Goal: Communication & Community: Answer question/provide support

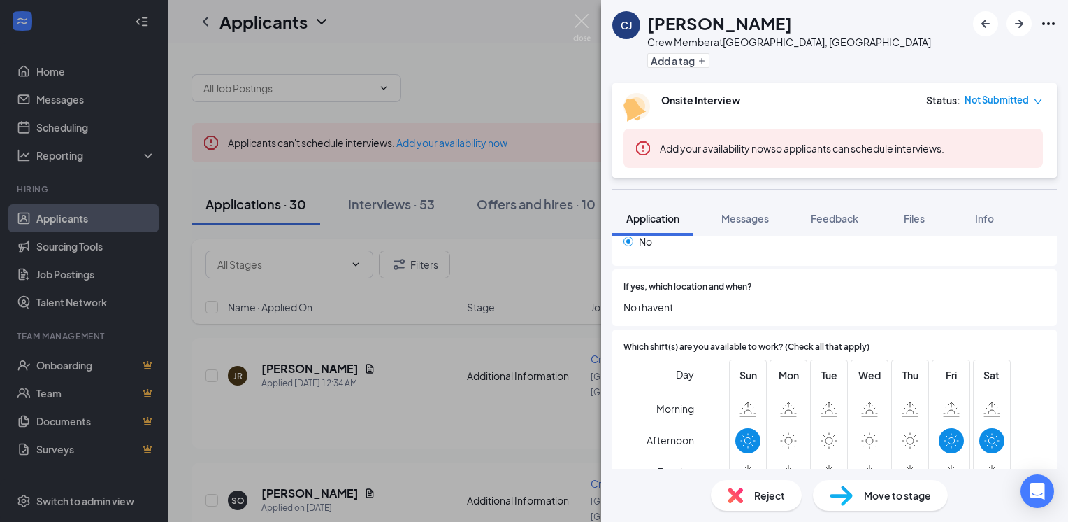
scroll to position [727, 0]
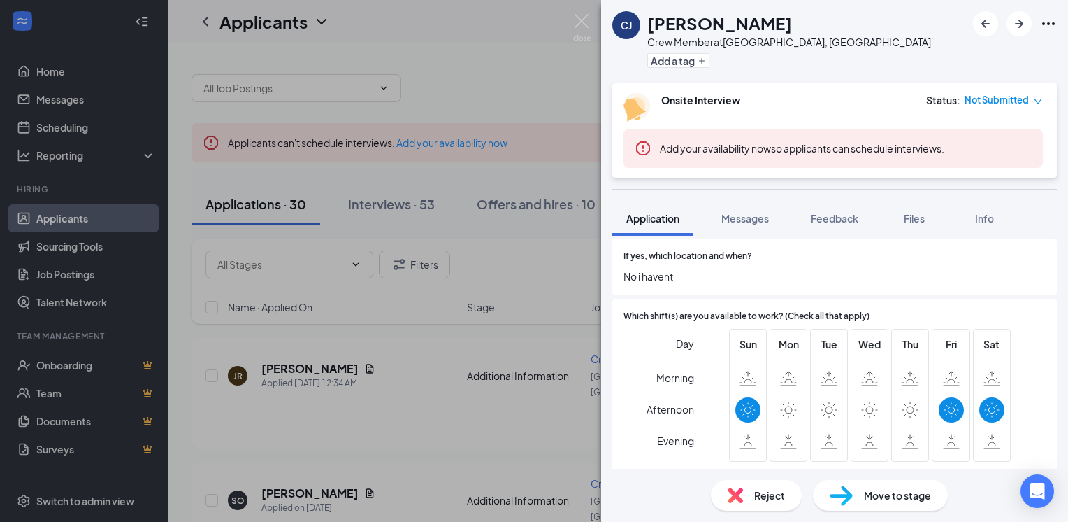
click at [752, 503] on div "Reject" at bounding box center [756, 495] width 91 height 31
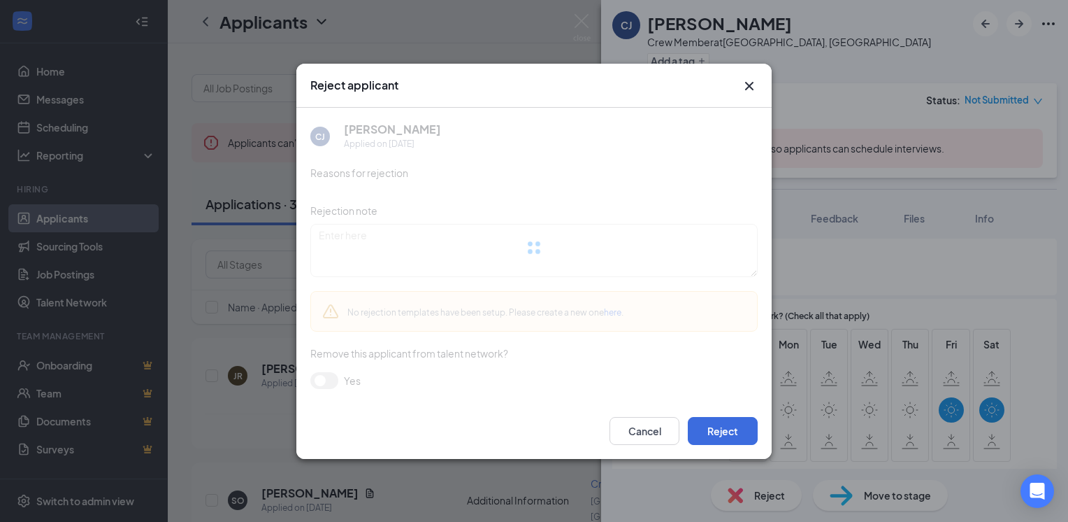
scroll to position [721, 0]
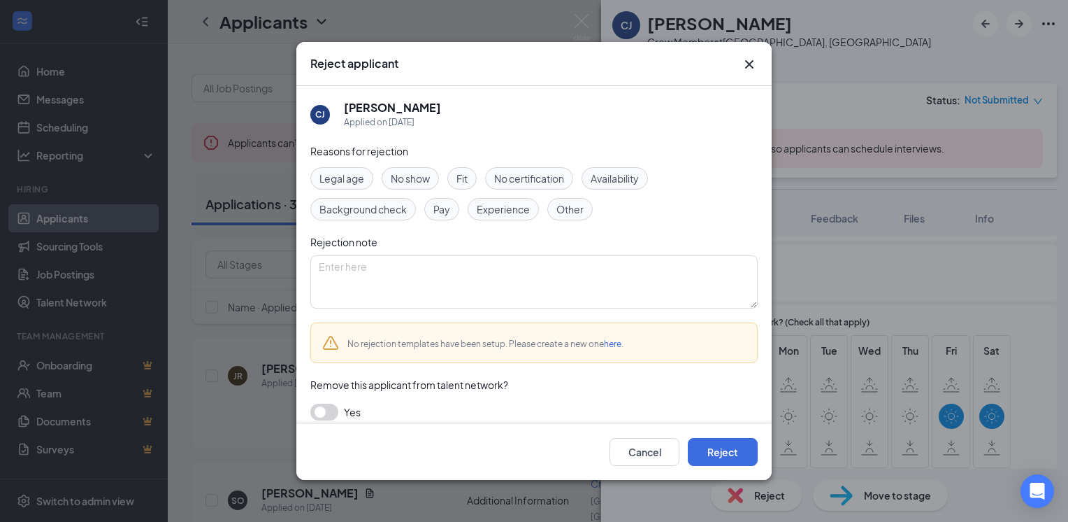
click at [614, 172] on span "Availability" at bounding box center [615, 178] width 48 height 15
click at [333, 180] on span "Legal age" at bounding box center [341, 178] width 45 height 15
click at [710, 464] on button "Reject" at bounding box center [723, 452] width 70 height 28
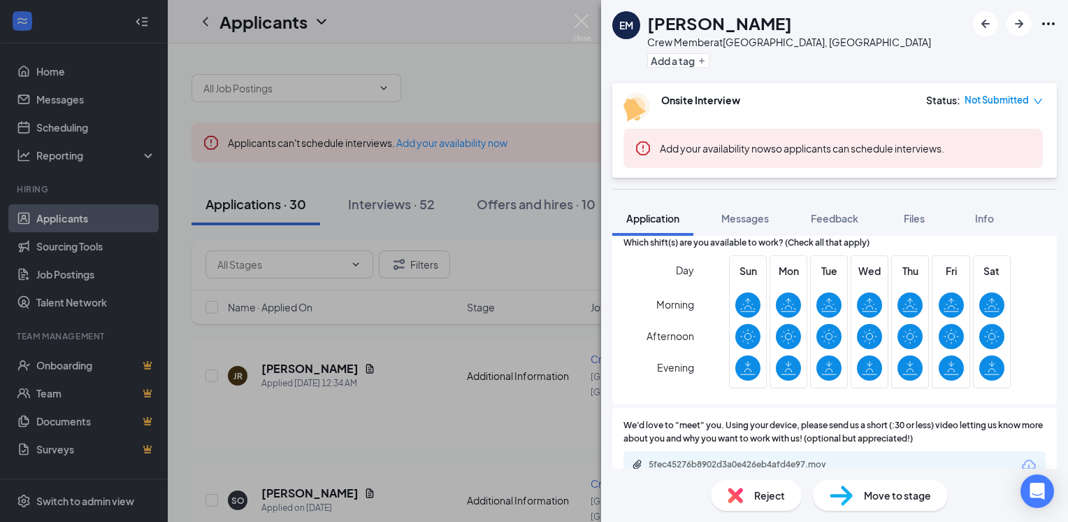
scroll to position [768, 0]
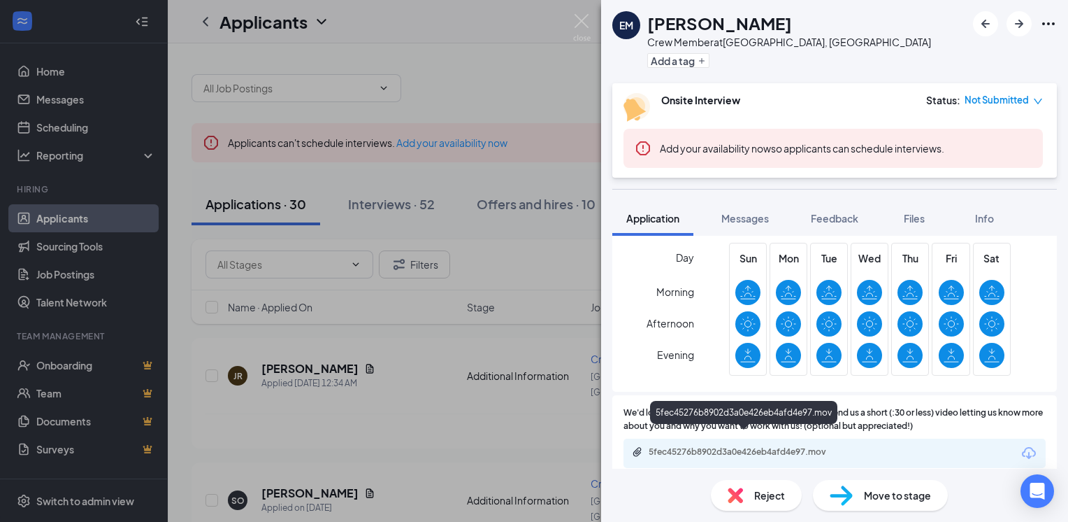
click at [754, 446] on div "5fec45276b8902d3a0e426eb4afd4e97.mov" at bounding box center [747, 451] width 196 height 11
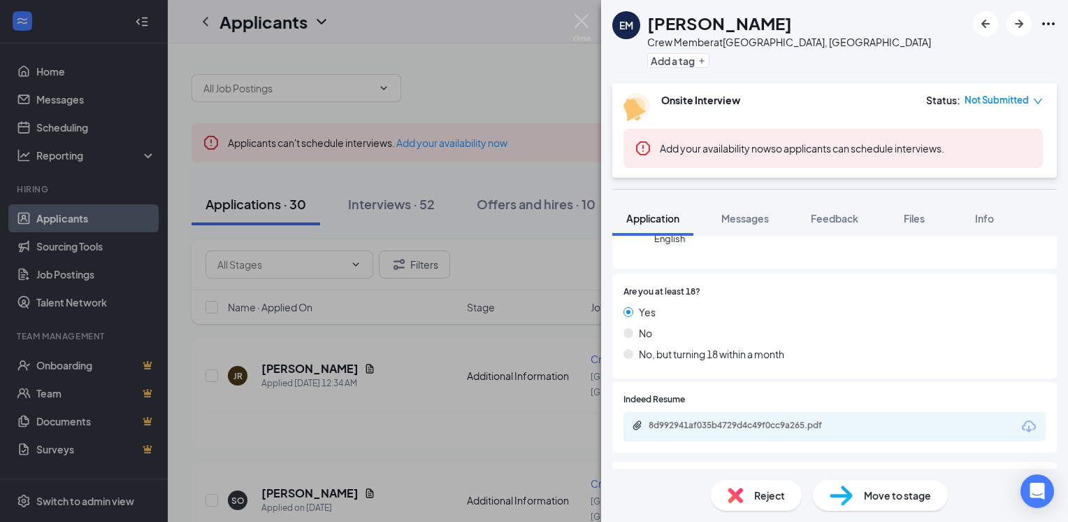
scroll to position [212, 0]
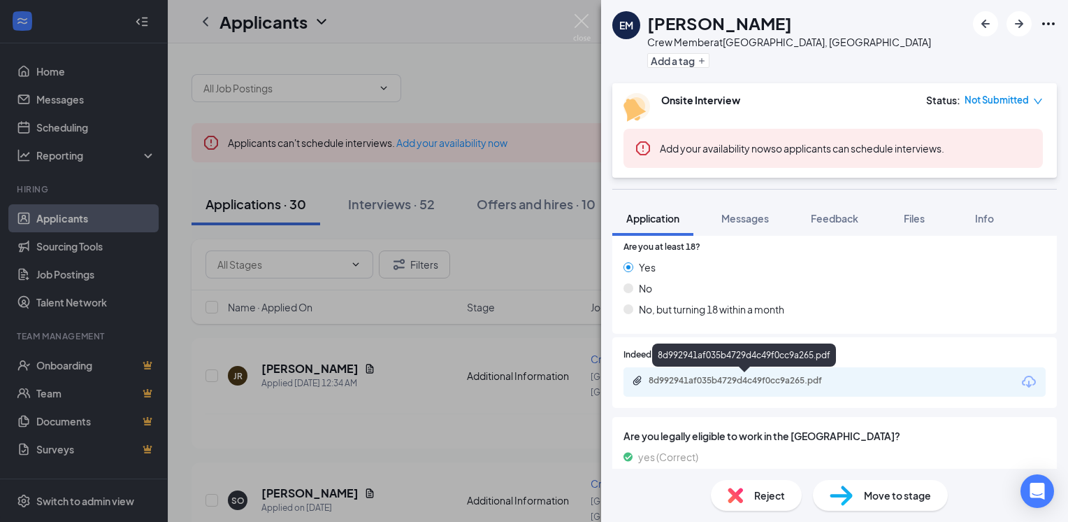
click at [758, 381] on div "8d992941af035b4729d4c49f0cc9a265.pdf" at bounding box center [747, 380] width 196 height 11
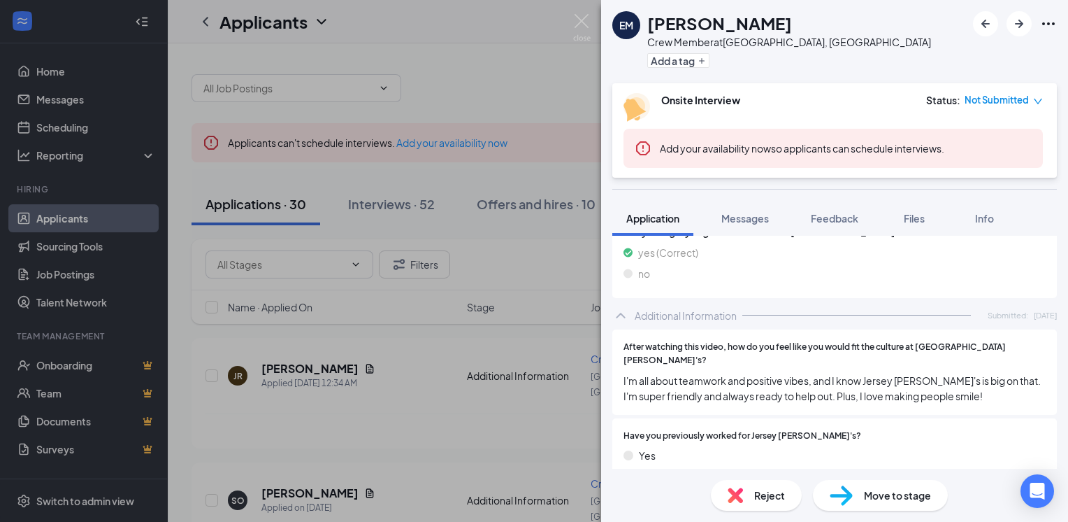
scroll to position [768, 0]
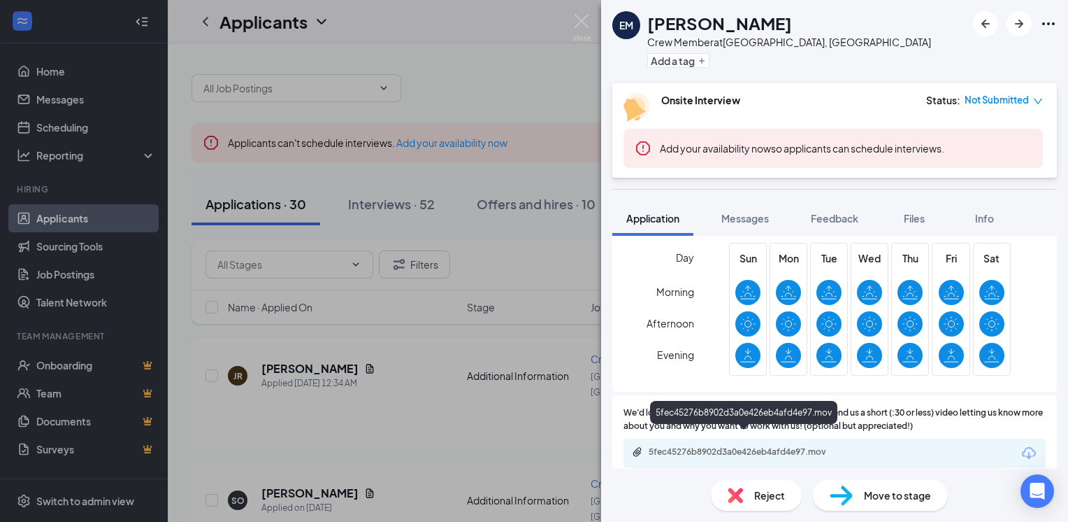
click at [775, 446] on div "5fec45276b8902d3a0e426eb4afd4e97.mov" at bounding box center [747, 451] width 196 height 11
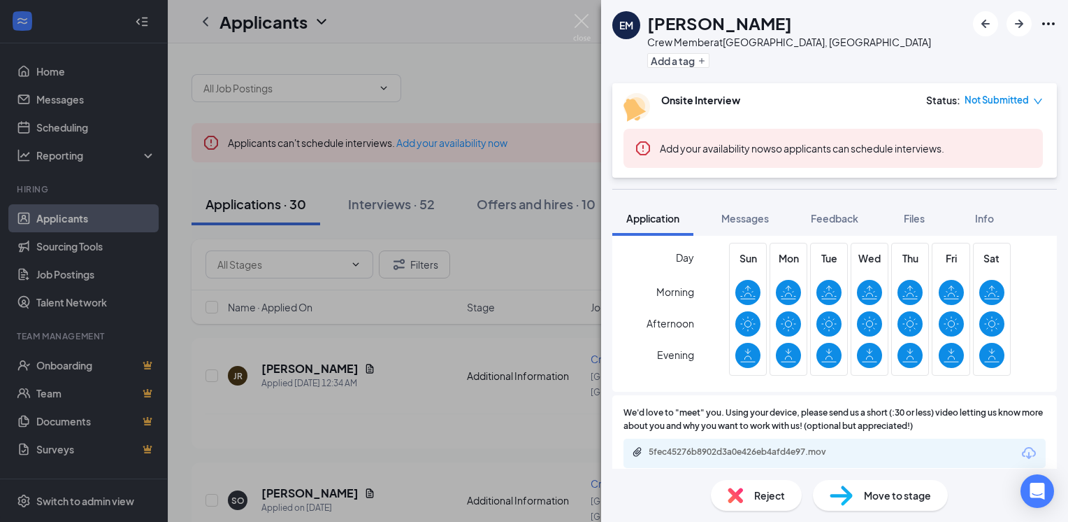
scroll to position [762, 0]
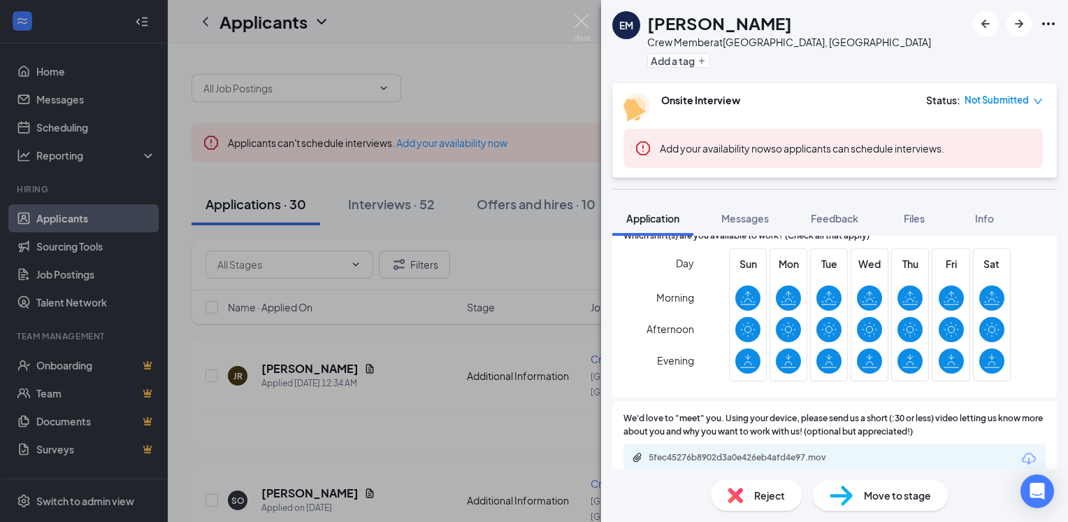
click at [679, 192] on div "EM Elijah Martinez Crew Member at Anaheim, CA Add a tag Onsite Interview Status…" at bounding box center [834, 261] width 467 height 522
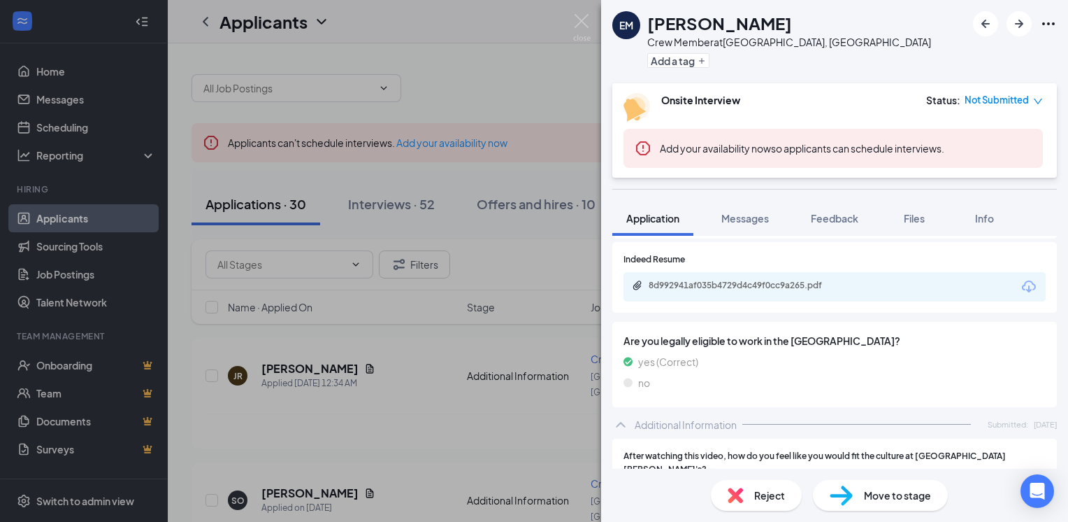
scroll to position [308, 0]
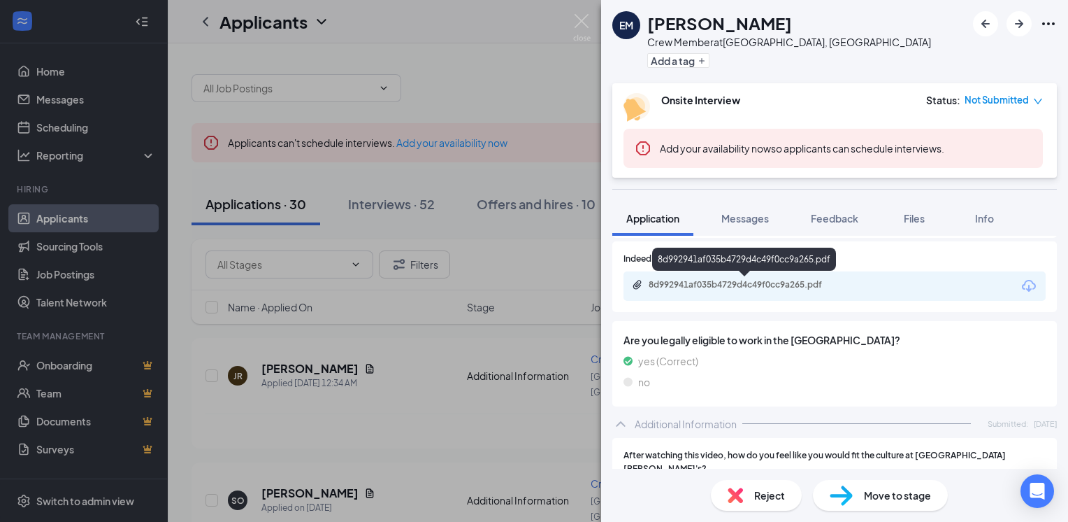
click at [682, 287] on div "8d992941af035b4729d4c49f0cc9a265.pdf" at bounding box center [747, 284] width 196 height 11
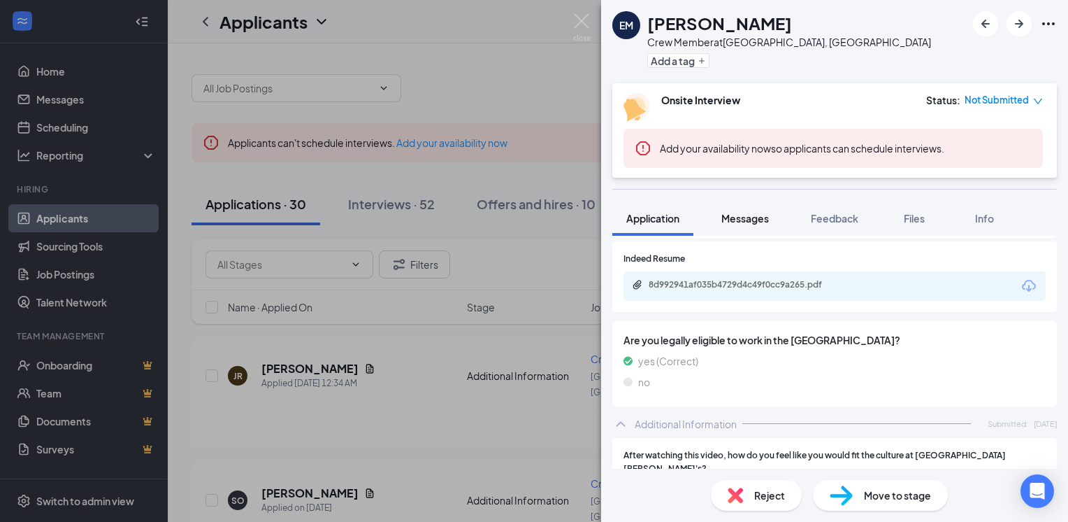
click at [727, 214] on span "Messages" at bounding box center [745, 218] width 48 height 13
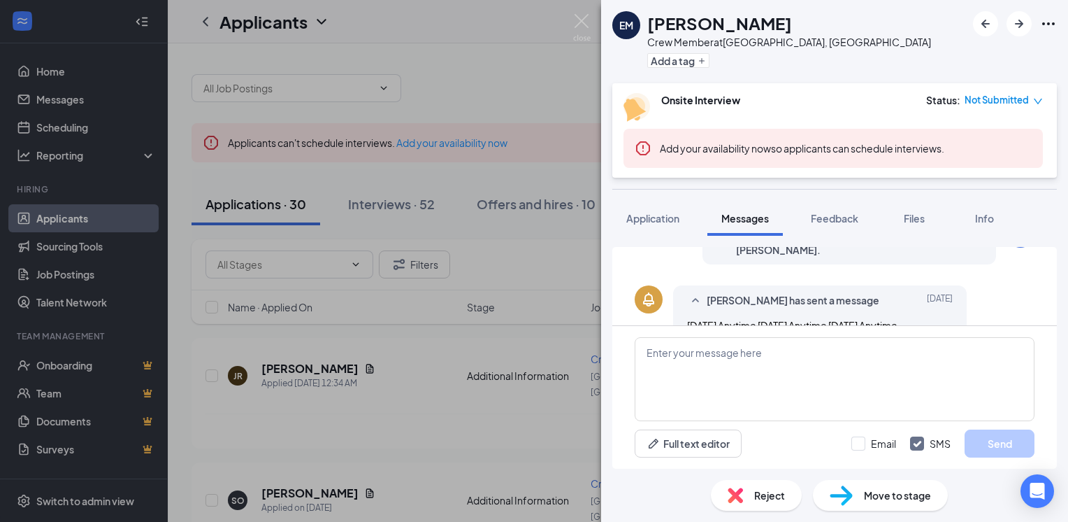
scroll to position [486, 0]
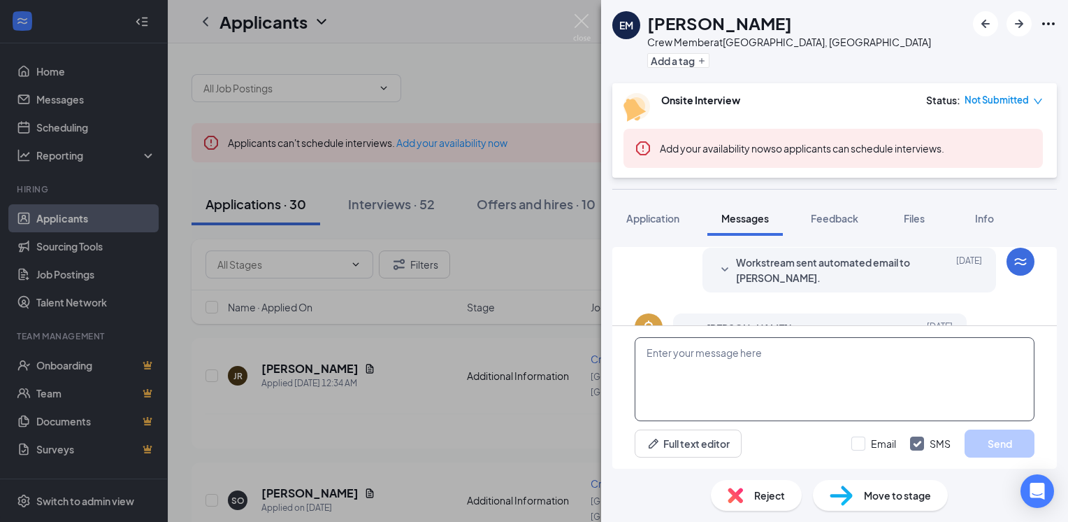
click at [666, 373] on textarea at bounding box center [835, 379] width 400 height 84
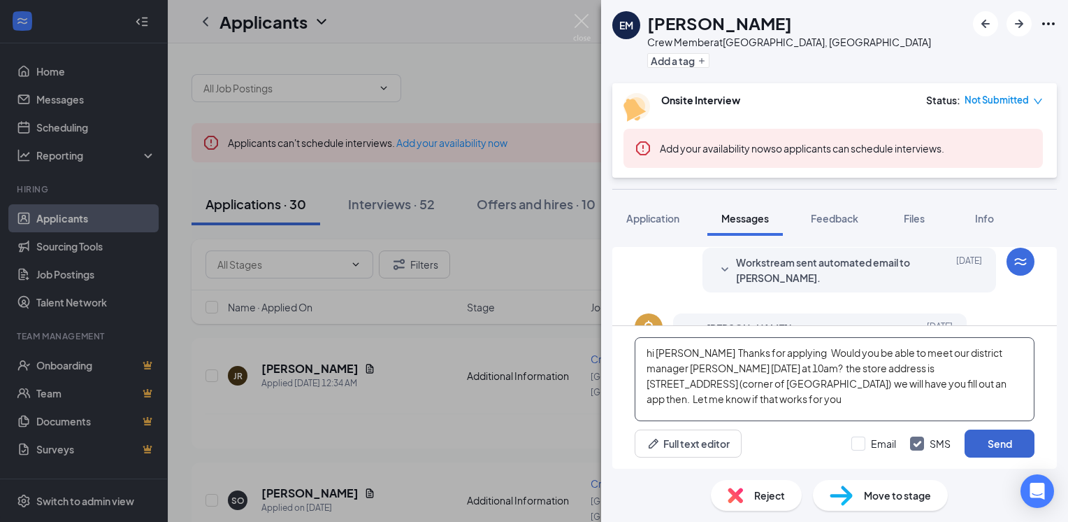
type textarea "hi Elijah Thanks for applying Would you be able to meet our district manager No…"
click at [1012, 441] on button "Send" at bounding box center [1000, 443] width 70 height 28
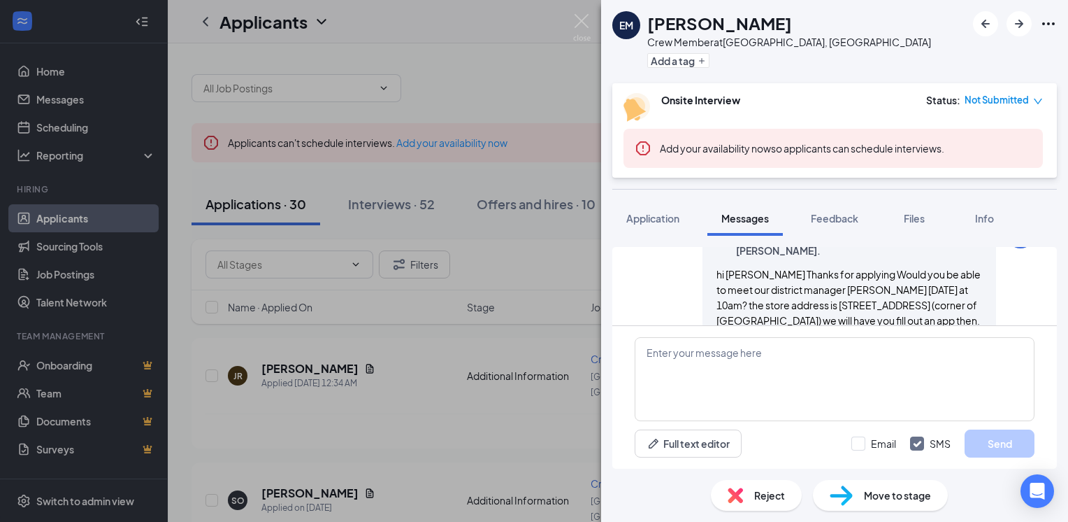
scroll to position [679, 0]
